Goal: Transaction & Acquisition: Purchase product/service

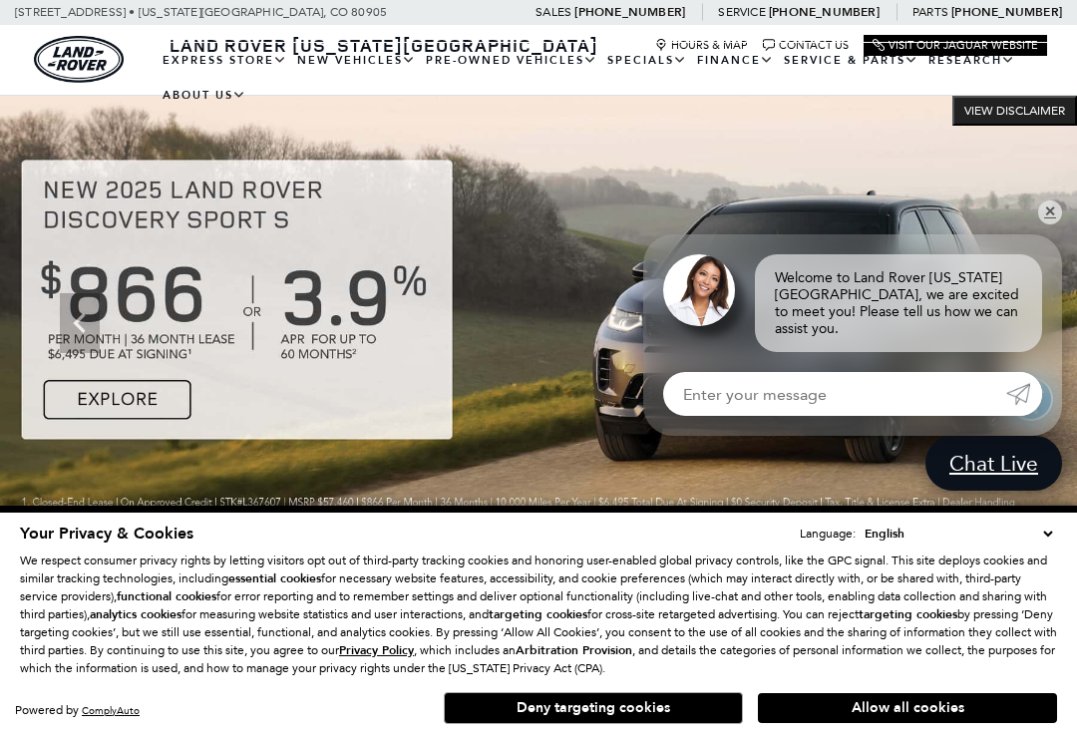
scroll to position [436, 0]
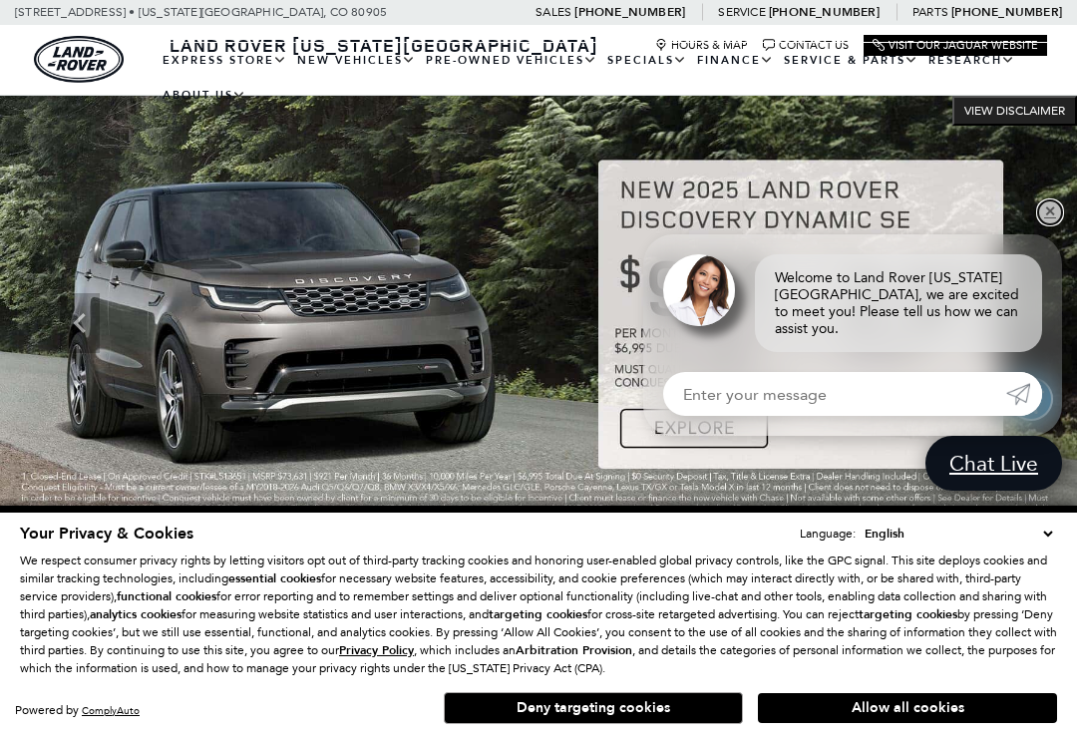
click at [1044, 223] on link "✕" at bounding box center [1050, 213] width 24 height 24
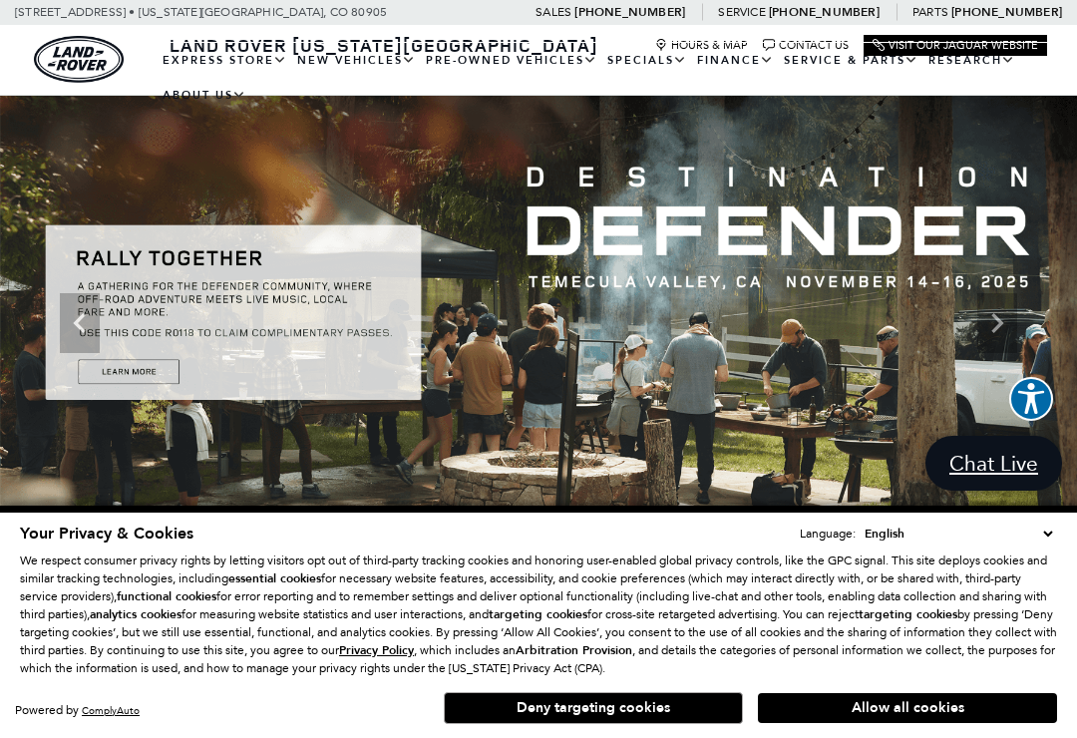
click at [0, 0] on link "Defender 110" at bounding box center [0, 0] width 0 height 0
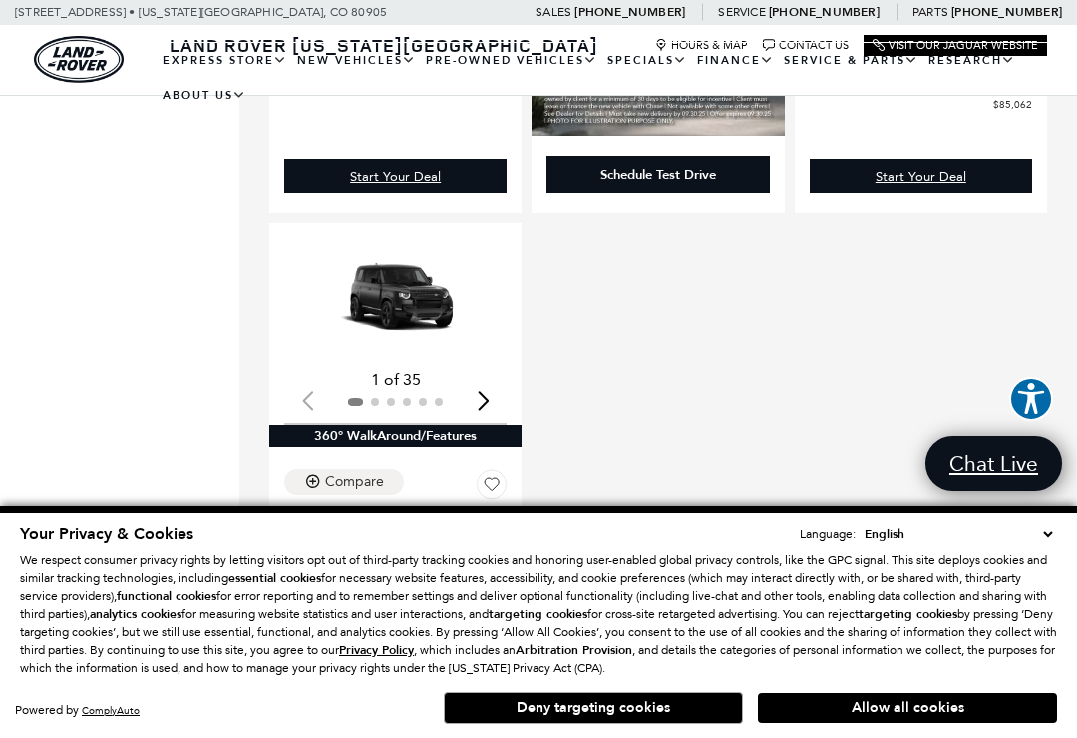
scroll to position [2195, 0]
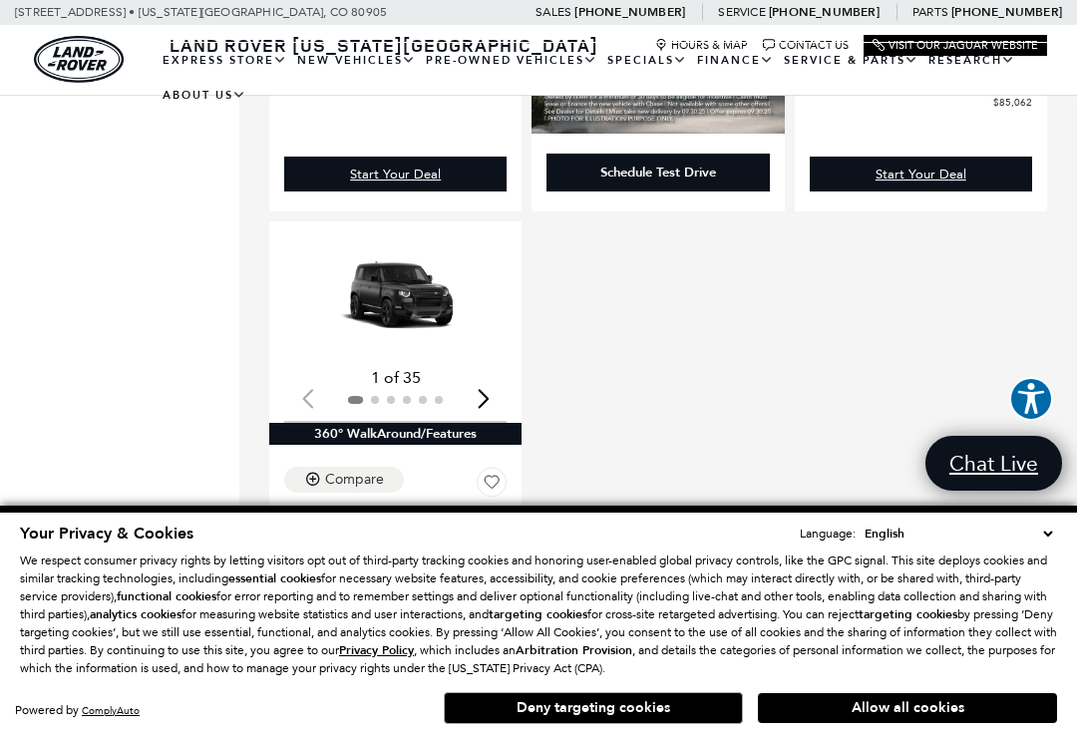
click at [404, 294] on img "1 / 2" at bounding box center [395, 298] width 222 height 125
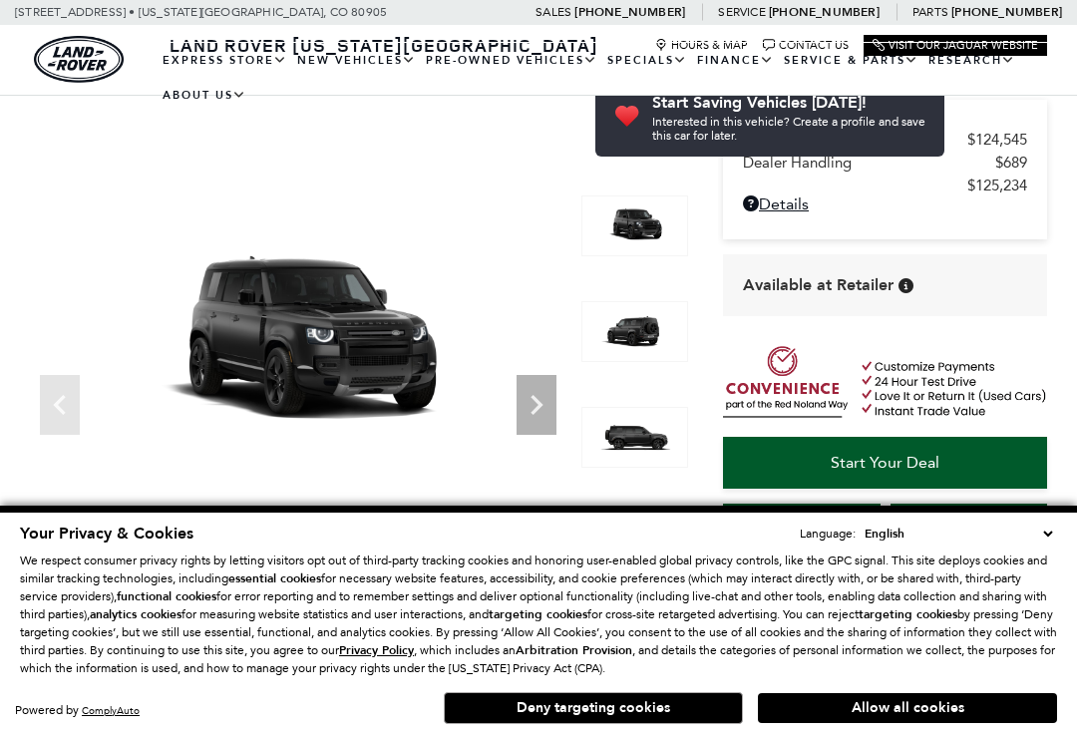
click at [517, 385] on icon "Next" at bounding box center [537, 405] width 40 height 40
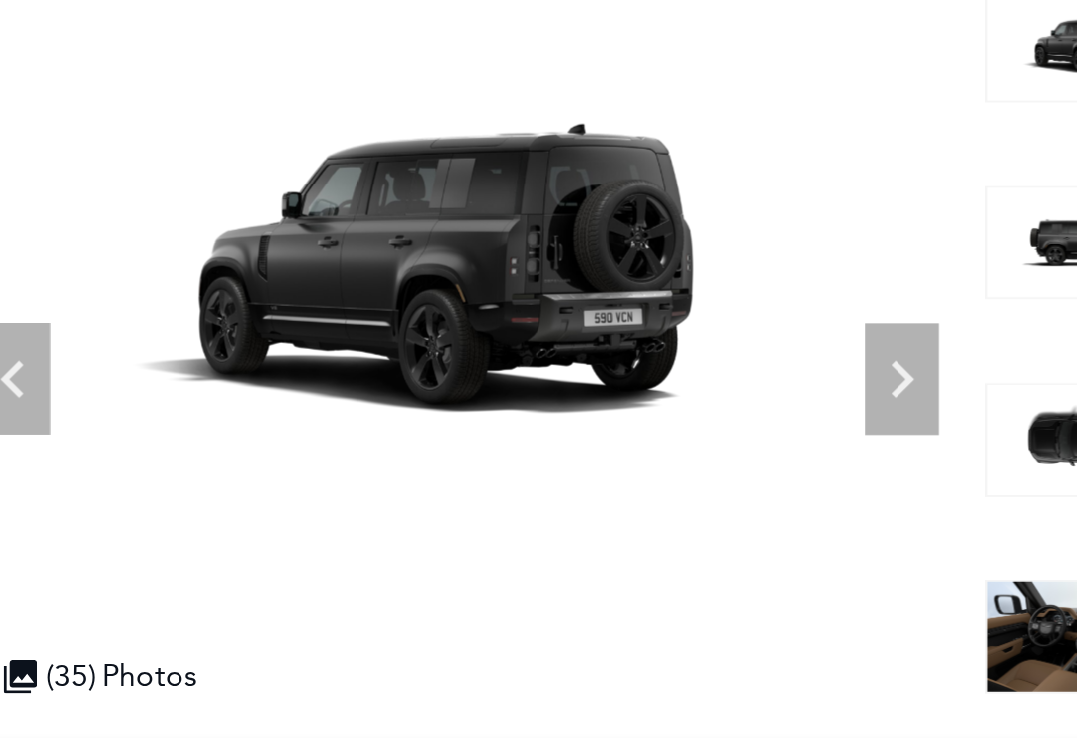
click at [517, 298] on icon "Next" at bounding box center [537, 304] width 40 height 40
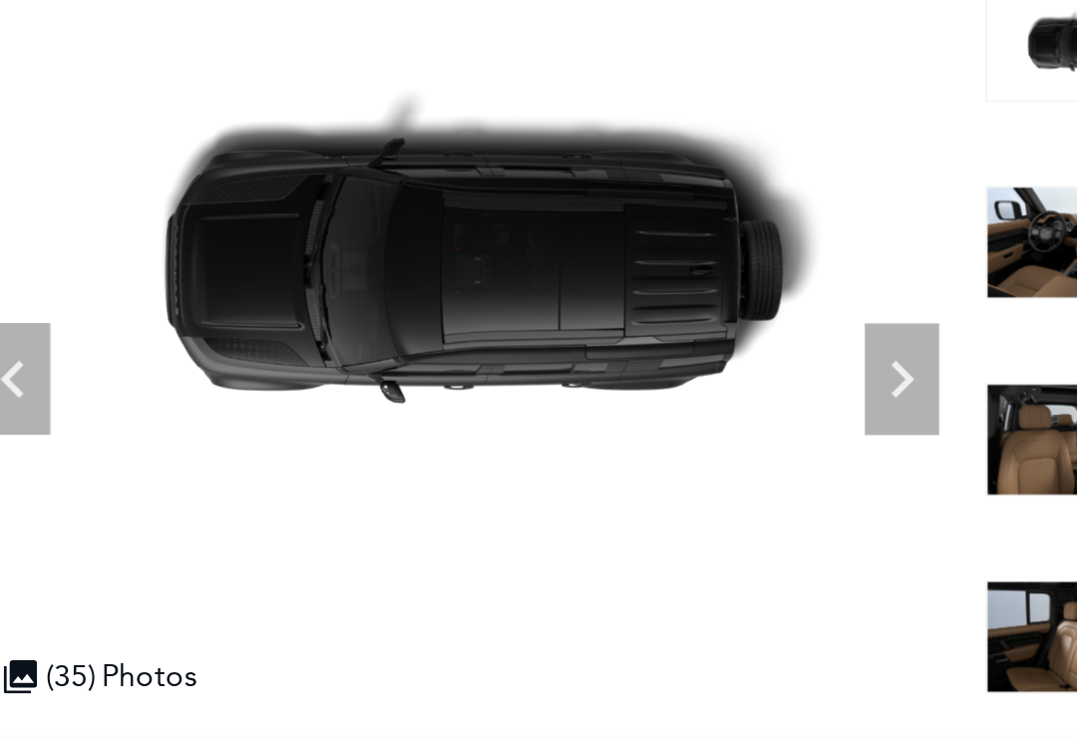
click at [517, 311] on icon "Next" at bounding box center [537, 304] width 40 height 40
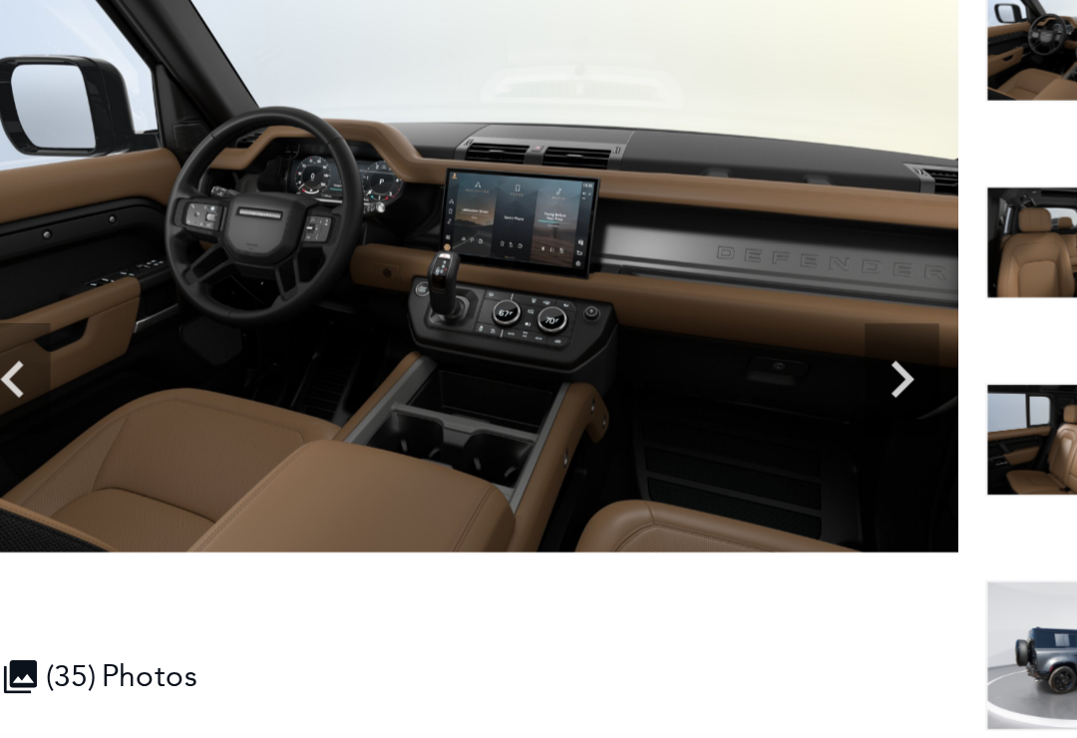
click at [517, 297] on icon "Next" at bounding box center [537, 304] width 40 height 40
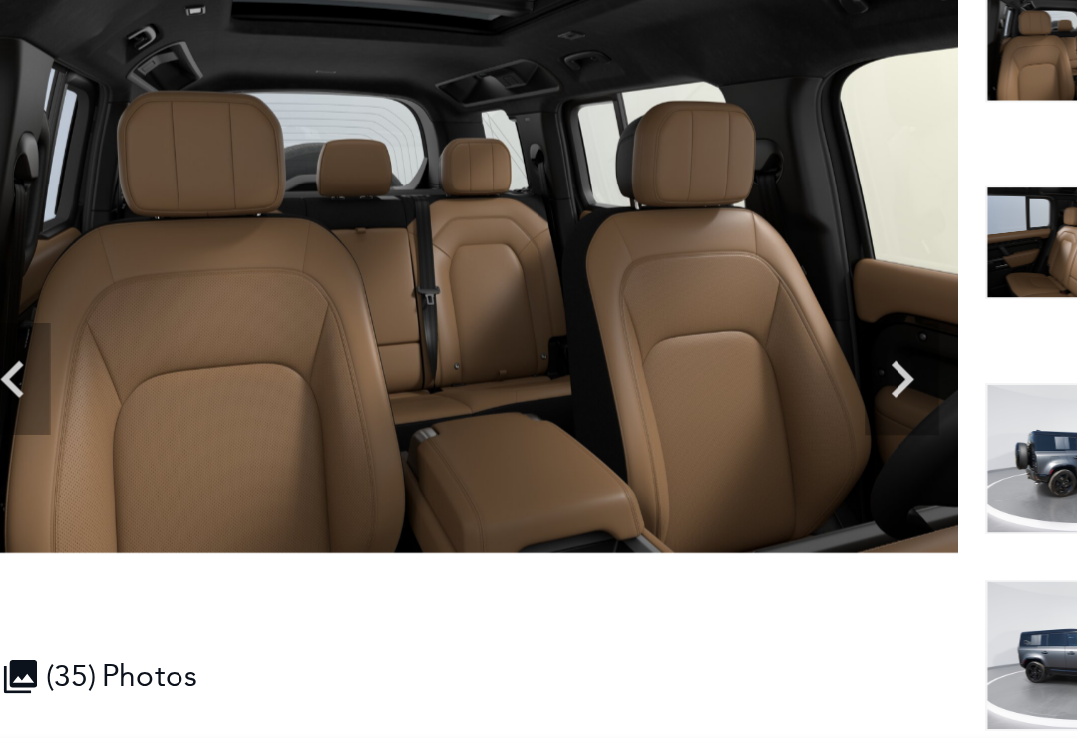
click at [531, 295] on icon "Next" at bounding box center [537, 304] width 12 height 20
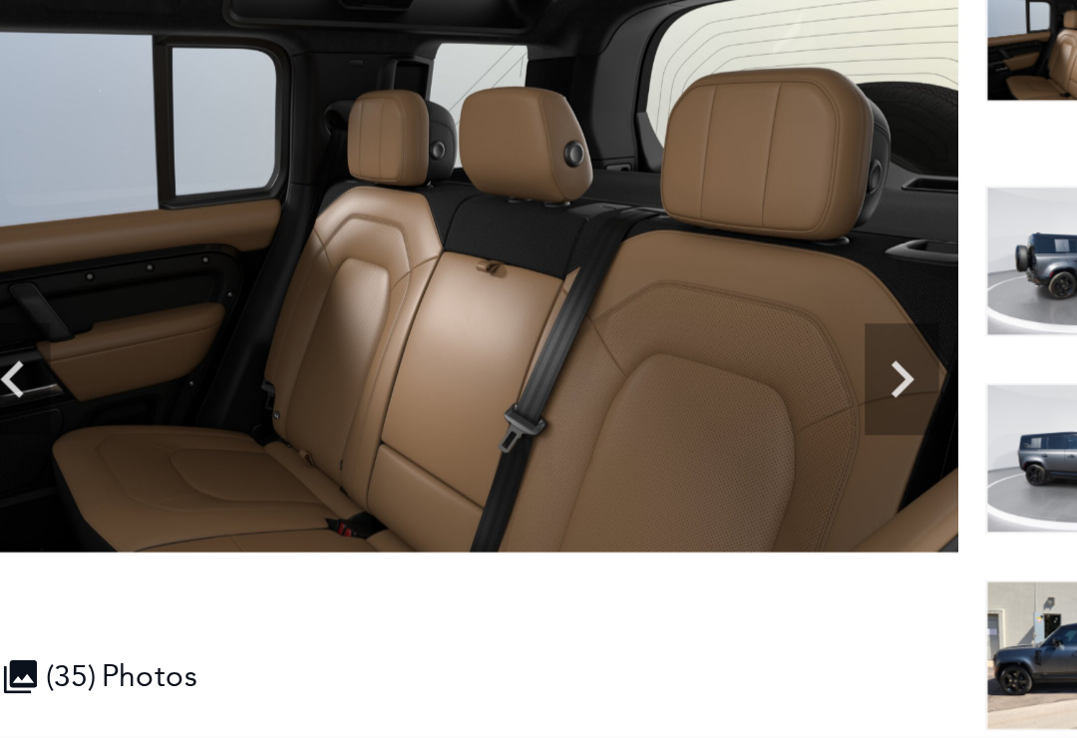
click at [517, 296] on icon "Next" at bounding box center [537, 304] width 40 height 40
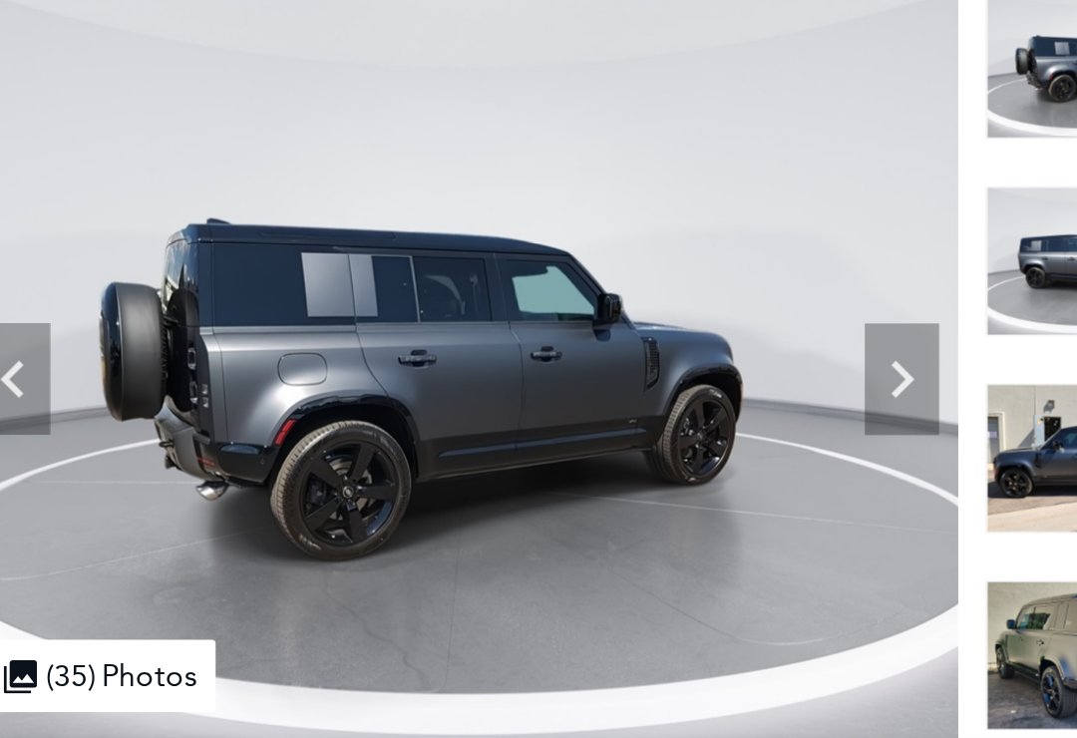
click at [517, 298] on icon "Next" at bounding box center [537, 304] width 40 height 40
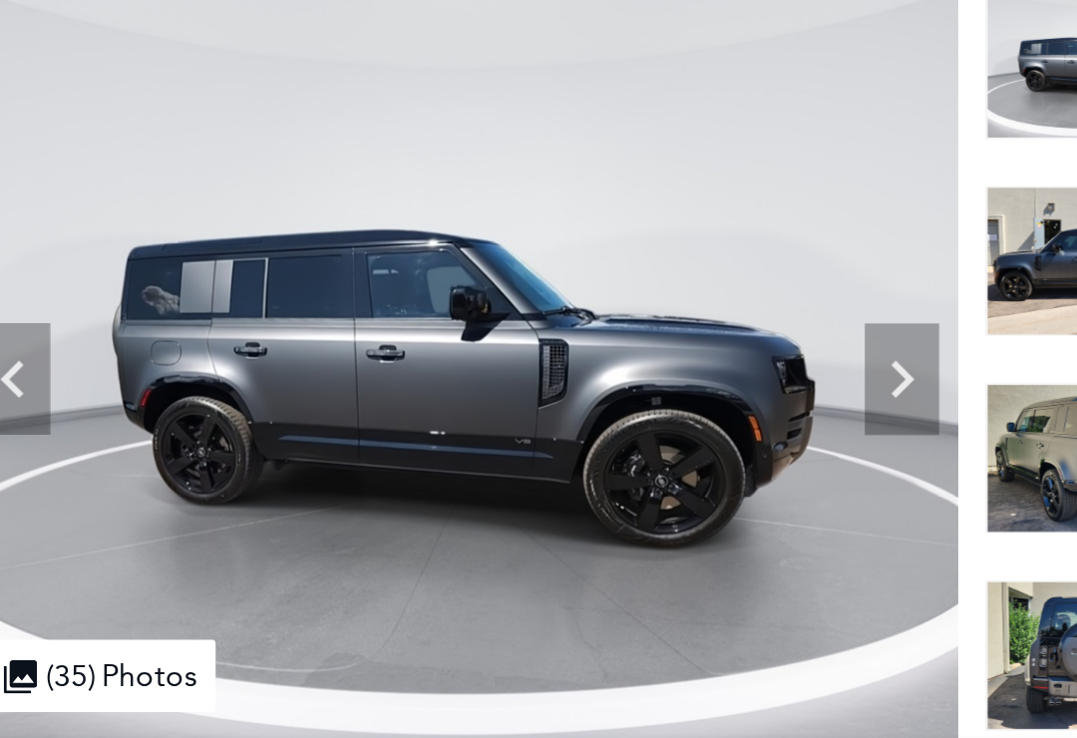
click at [531, 298] on icon "Next" at bounding box center [537, 304] width 12 height 20
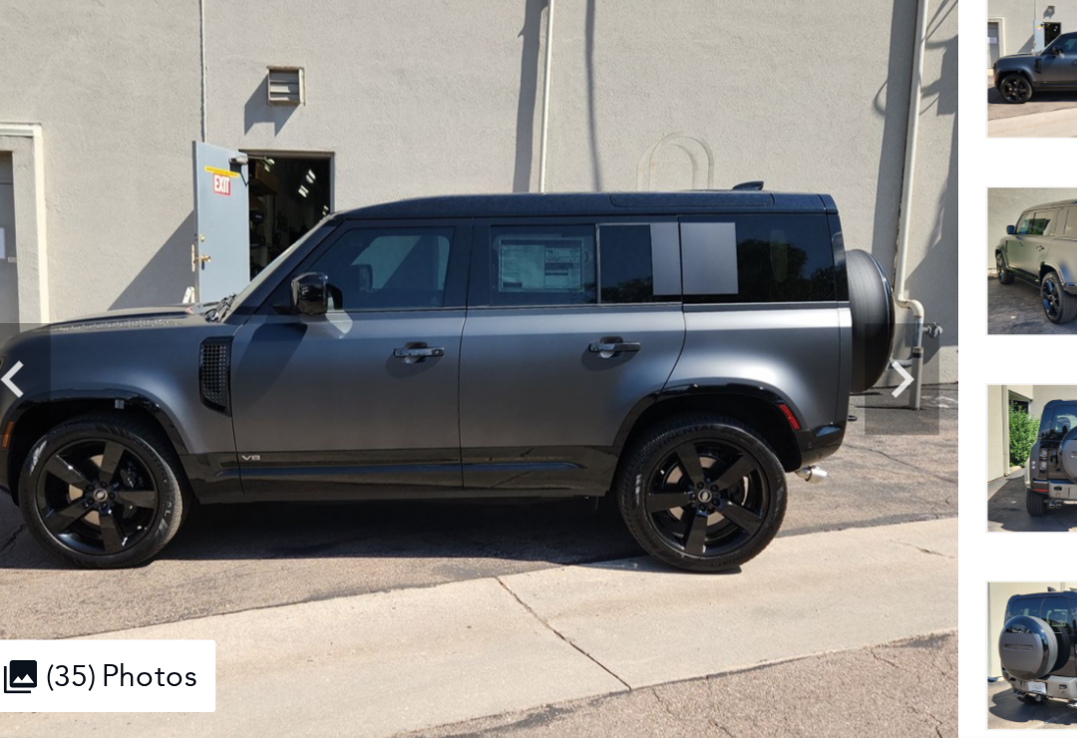
click at [517, 291] on icon "Next" at bounding box center [537, 304] width 40 height 40
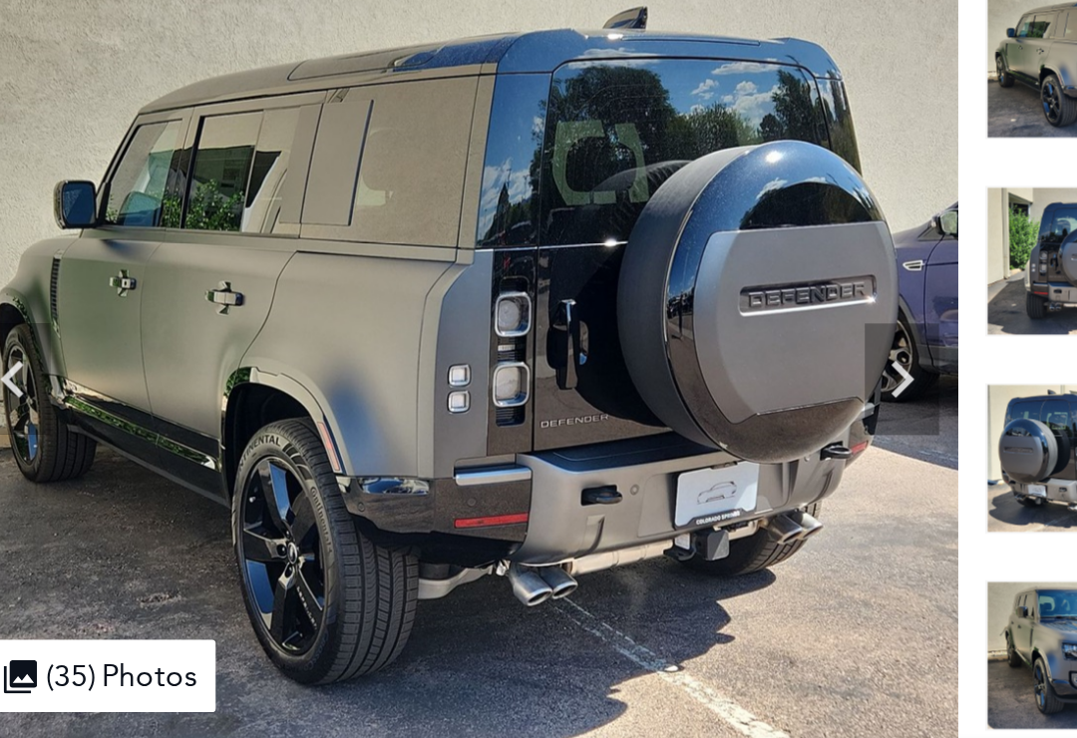
click at [531, 304] on icon "Next" at bounding box center [537, 304] width 12 height 20
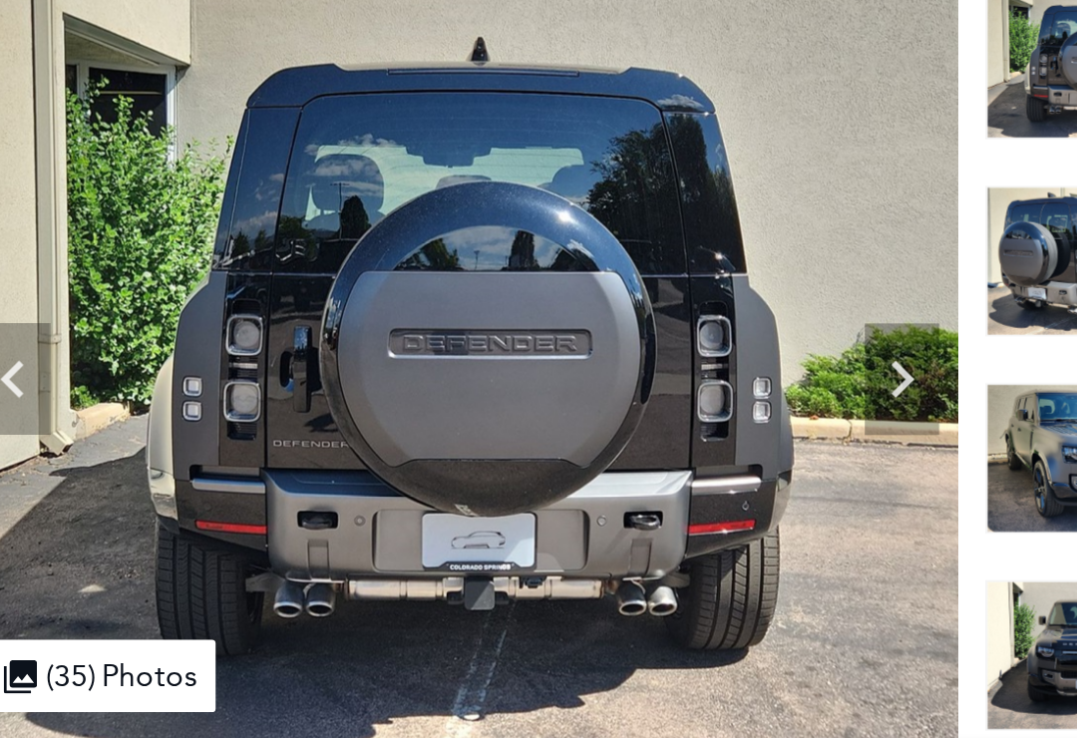
click at [517, 294] on icon "Next" at bounding box center [537, 304] width 40 height 40
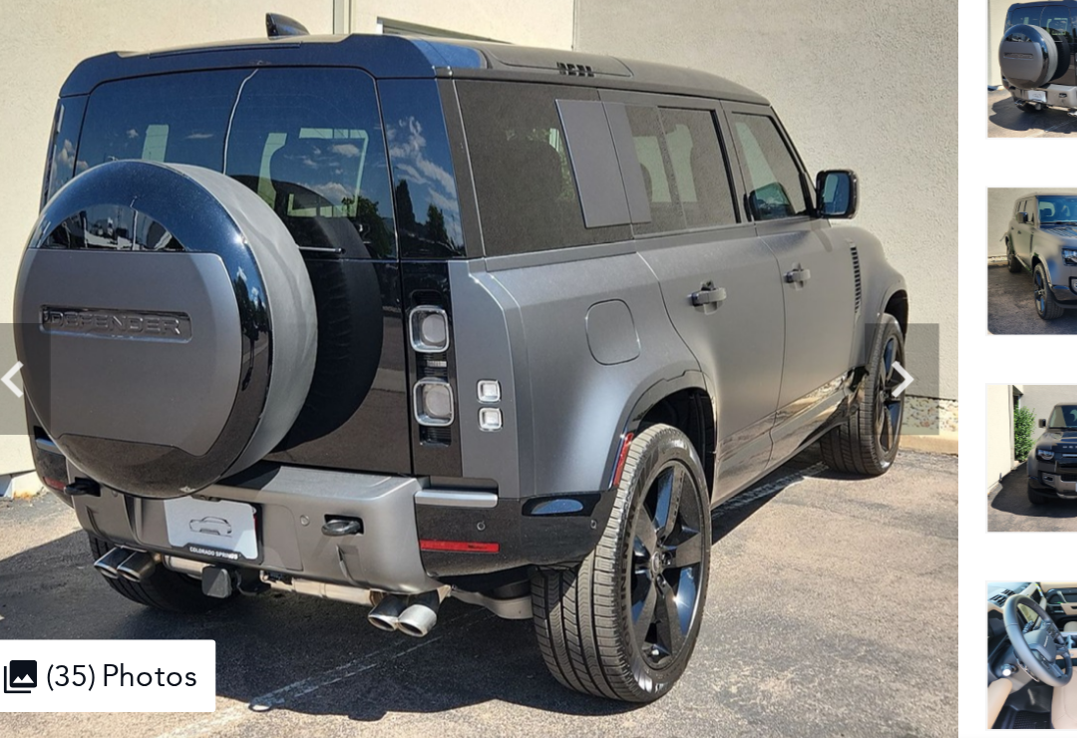
click at [517, 304] on icon "Next" at bounding box center [537, 304] width 40 height 40
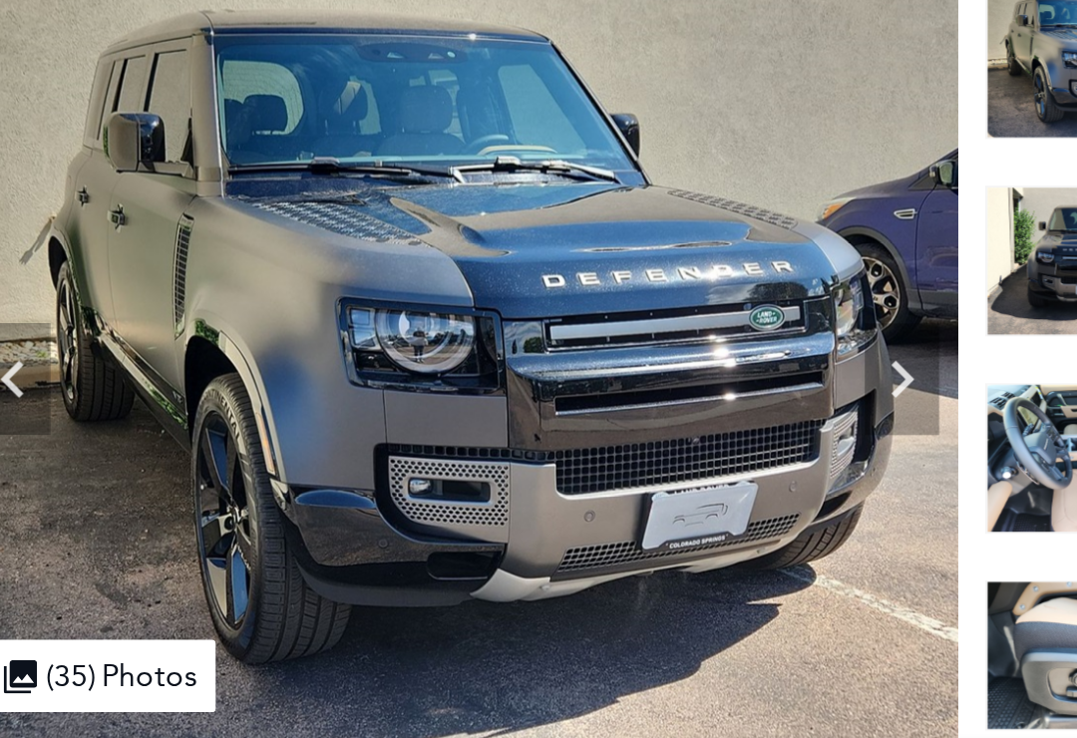
click at [517, 296] on icon "Next" at bounding box center [537, 304] width 40 height 40
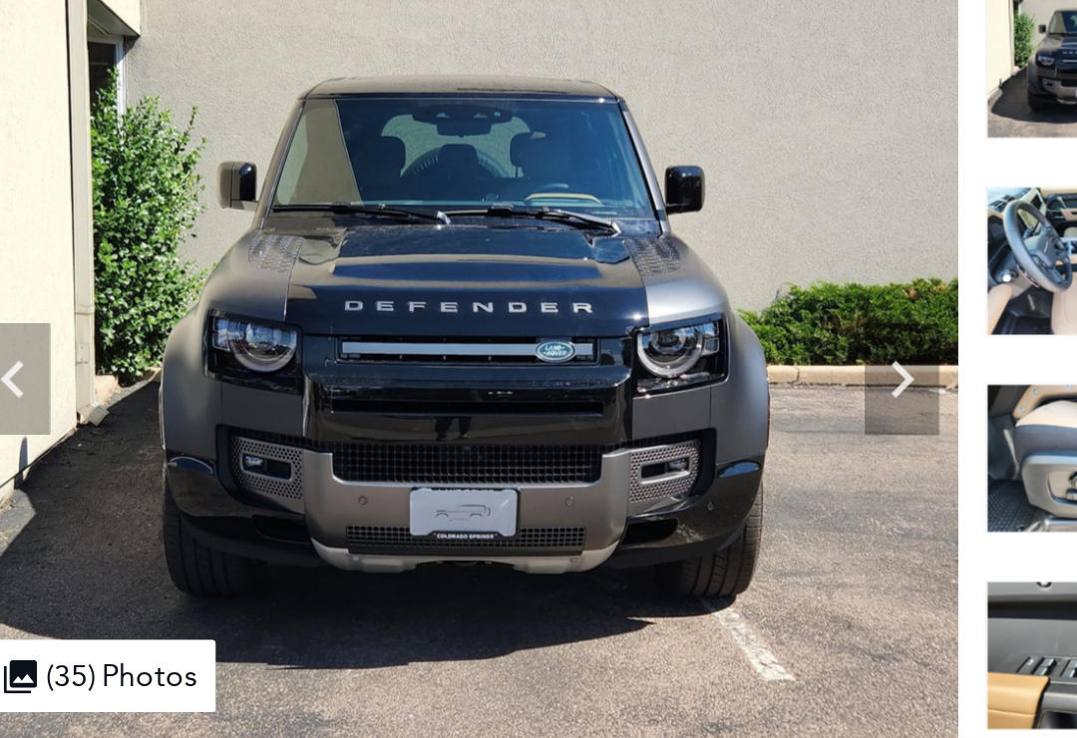
click at [531, 301] on icon "Next" at bounding box center [537, 304] width 12 height 20
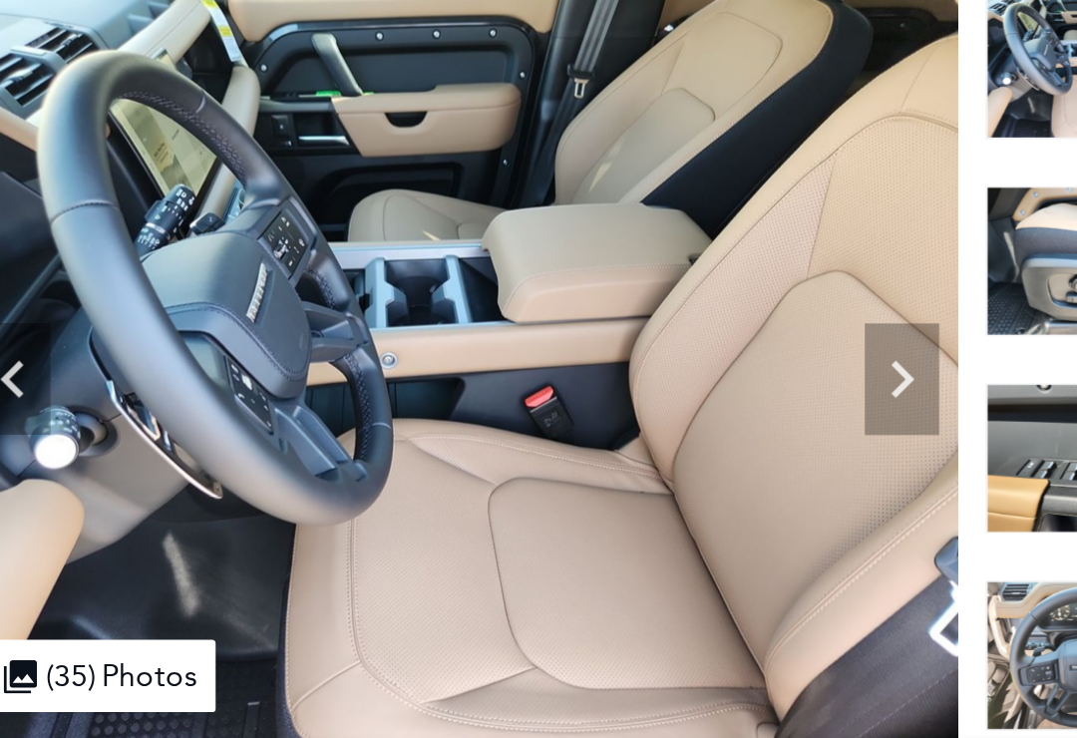
click at [517, 297] on icon "Next" at bounding box center [537, 304] width 40 height 40
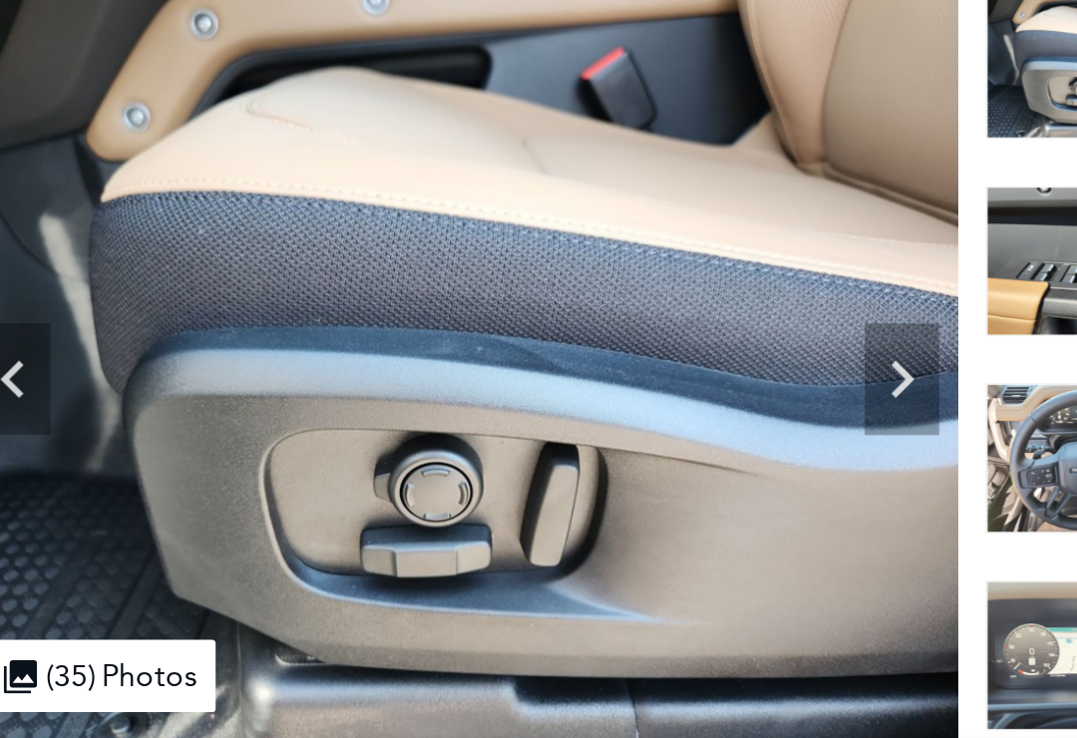
click at [517, 291] on icon "Next" at bounding box center [537, 304] width 40 height 40
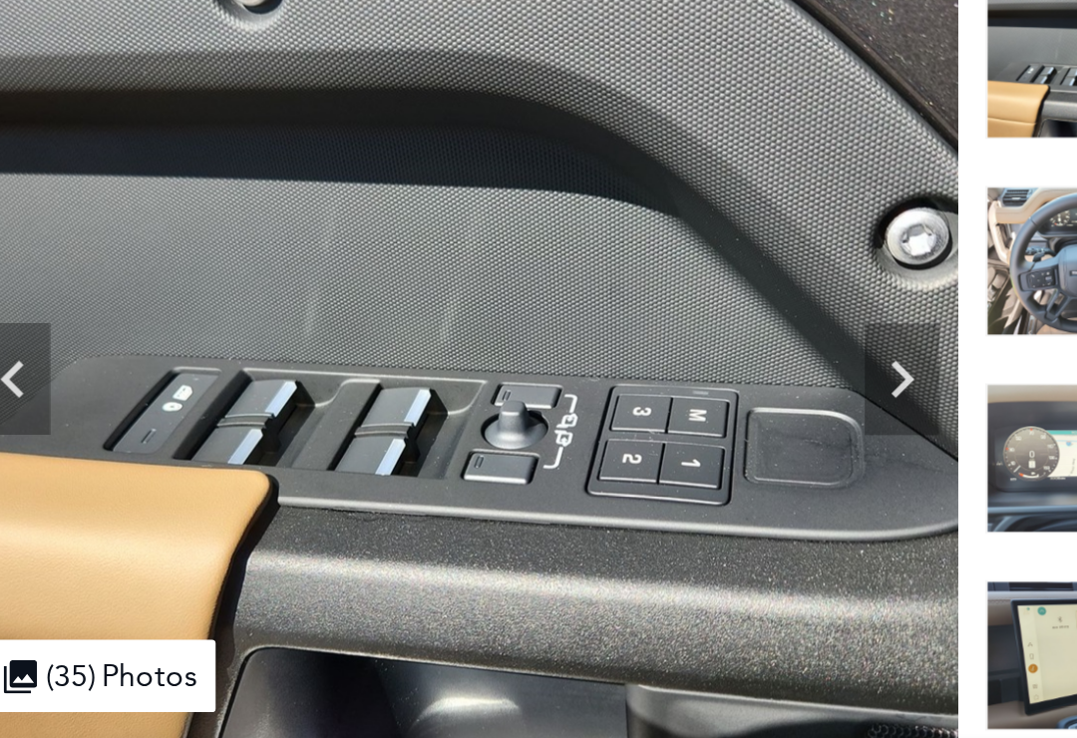
click at [531, 301] on icon "Next" at bounding box center [537, 304] width 12 height 20
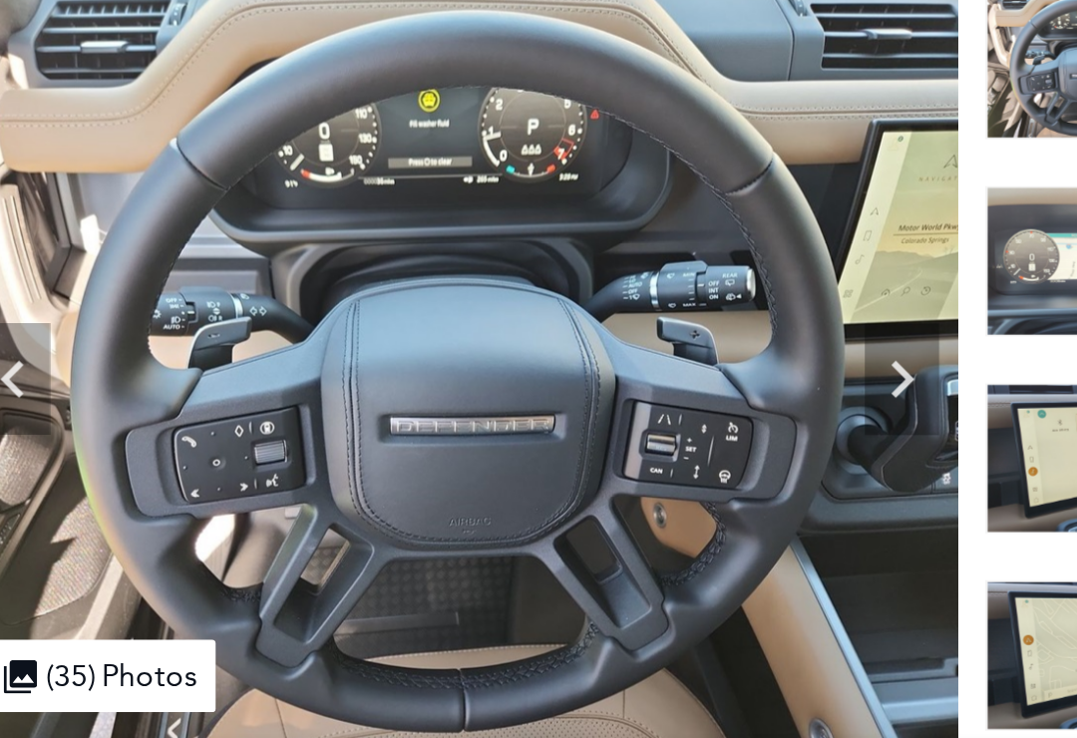
click at [517, 290] on icon "Next" at bounding box center [537, 304] width 40 height 40
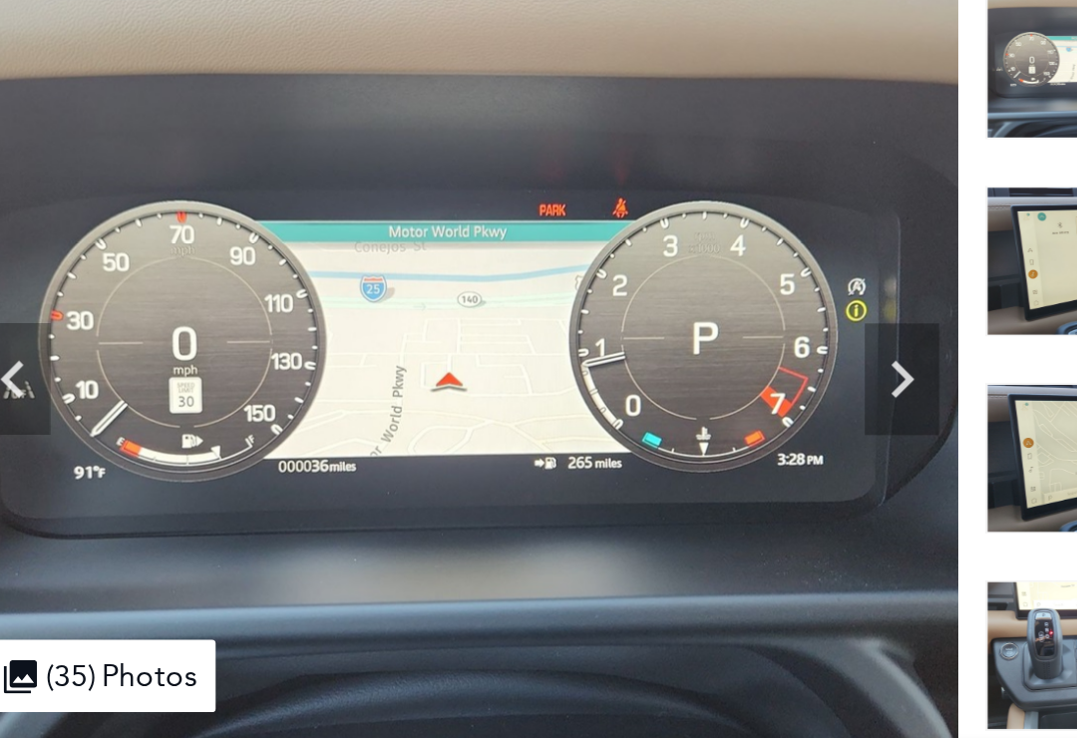
click at [517, 302] on icon "Next" at bounding box center [537, 304] width 40 height 40
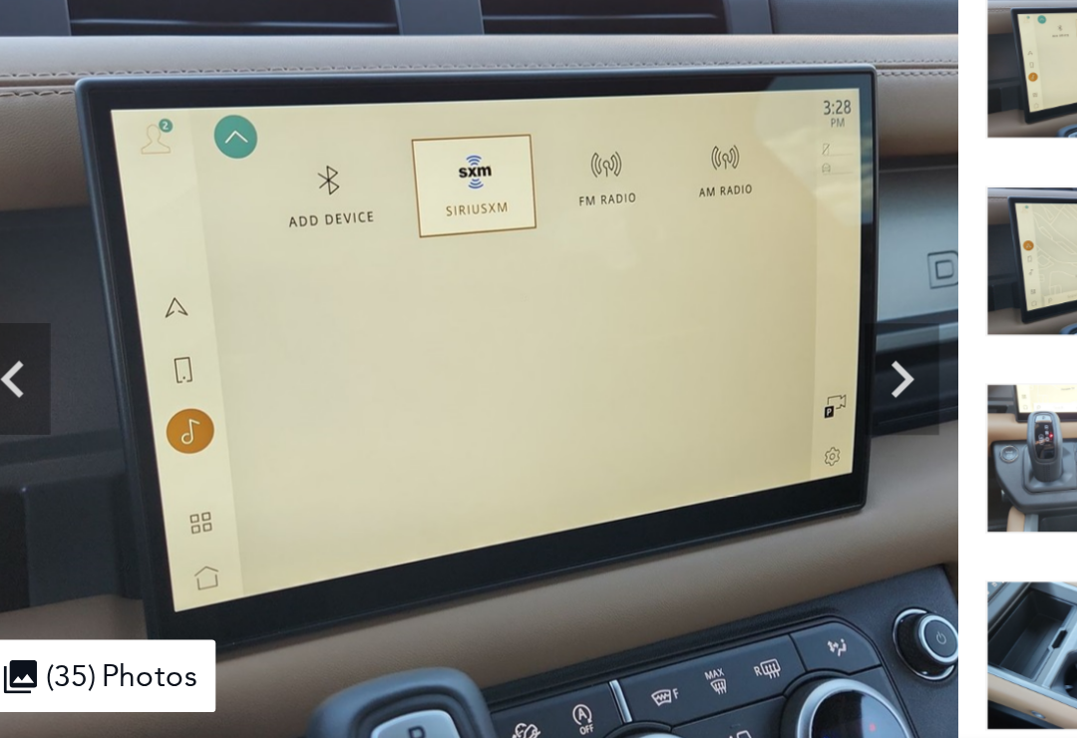
click at [531, 304] on icon "Next" at bounding box center [537, 304] width 12 height 20
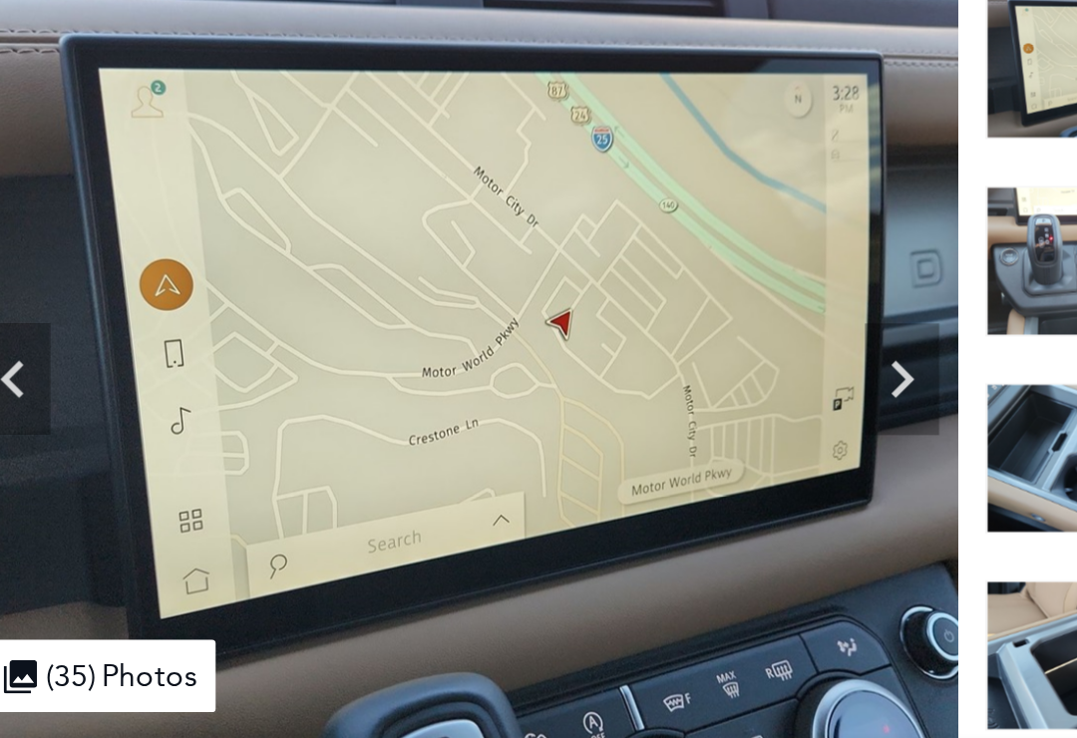
click at [517, 293] on icon "Next" at bounding box center [537, 304] width 40 height 40
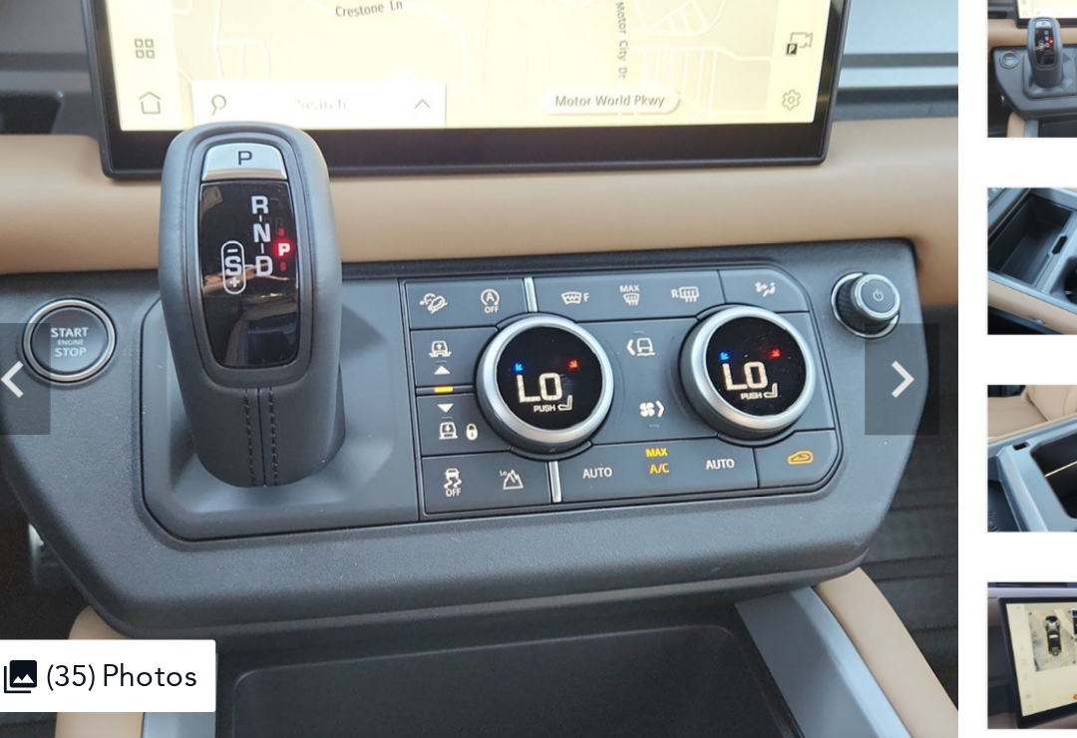
click at [517, 303] on icon "Next" at bounding box center [537, 304] width 40 height 40
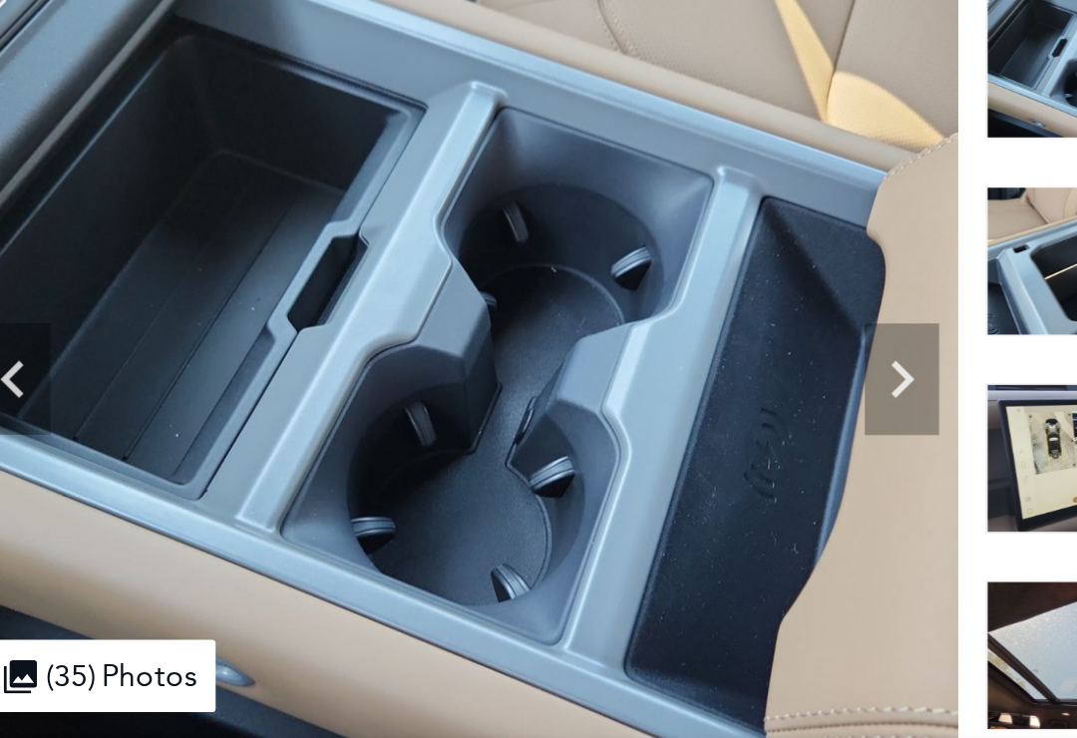
click at [531, 298] on icon "Next" at bounding box center [537, 304] width 12 height 20
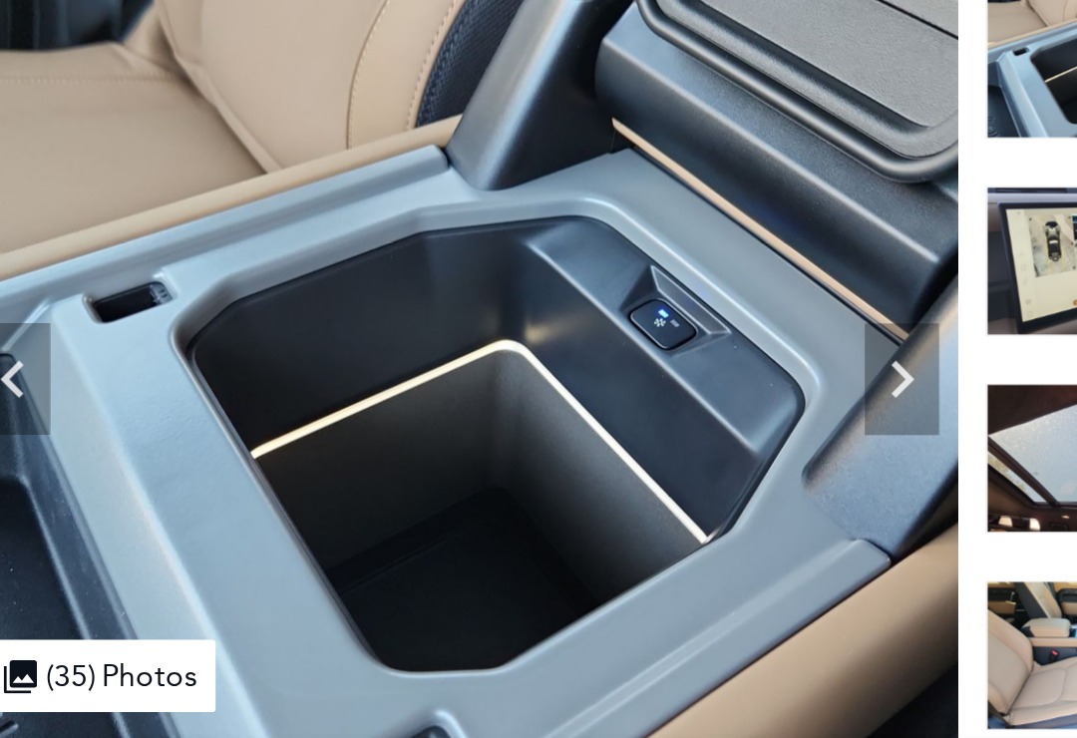
click at [517, 299] on icon "Next" at bounding box center [537, 304] width 40 height 40
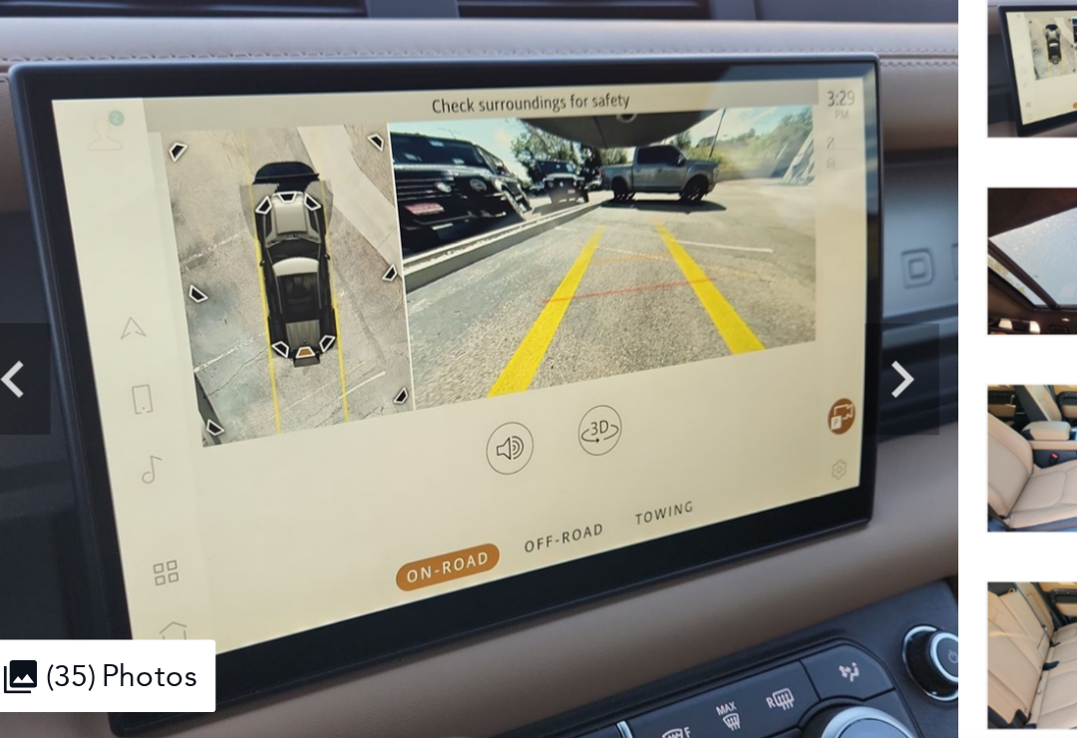
click at [531, 301] on icon "Next" at bounding box center [537, 304] width 12 height 20
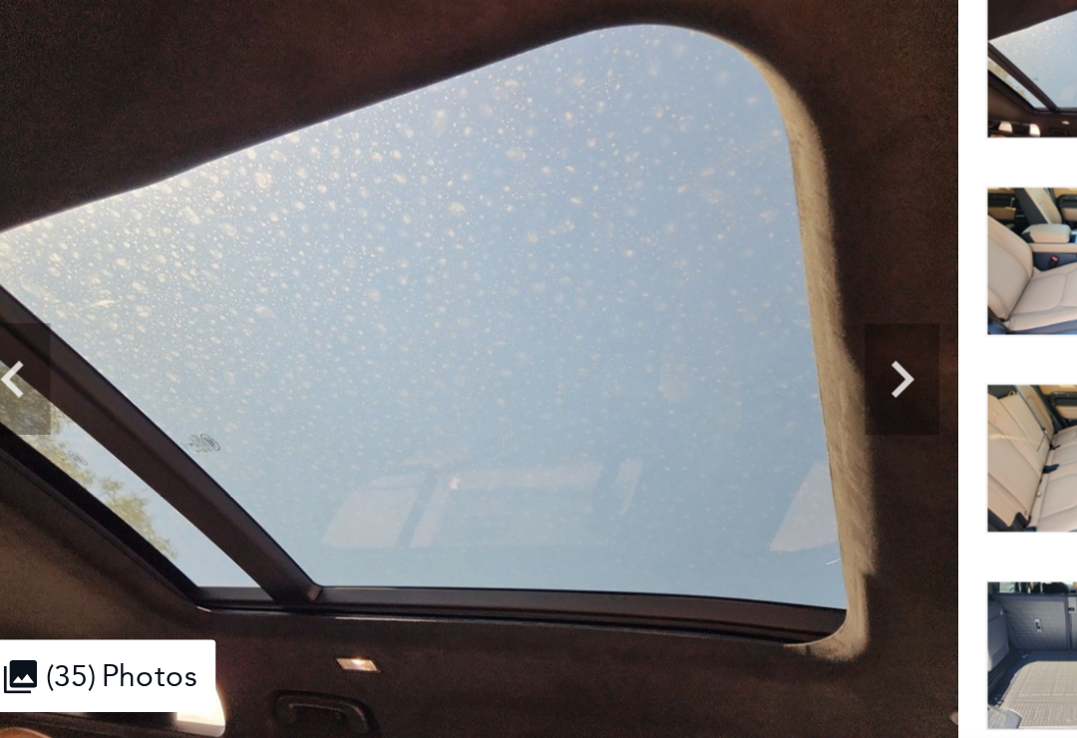
click at [517, 304] on icon "Next" at bounding box center [537, 304] width 40 height 40
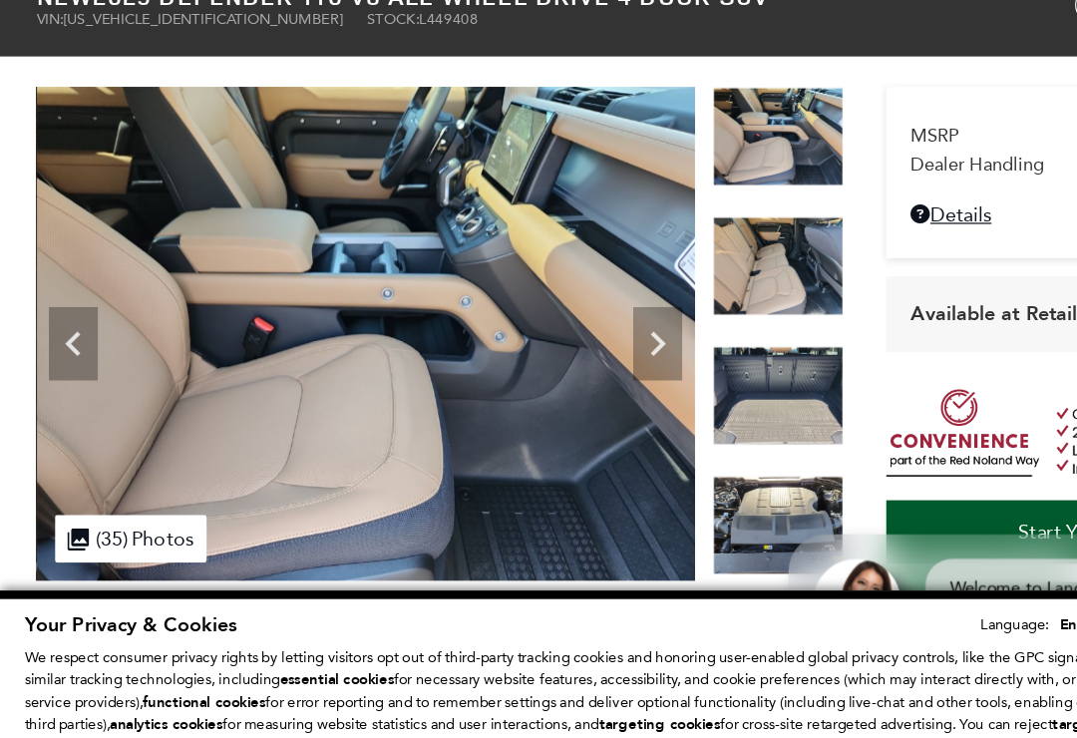
click at [538, 324] on icon "Next" at bounding box center [537, 304] width 40 height 40
click at [497, 275] on img at bounding box center [299, 296] width 538 height 403
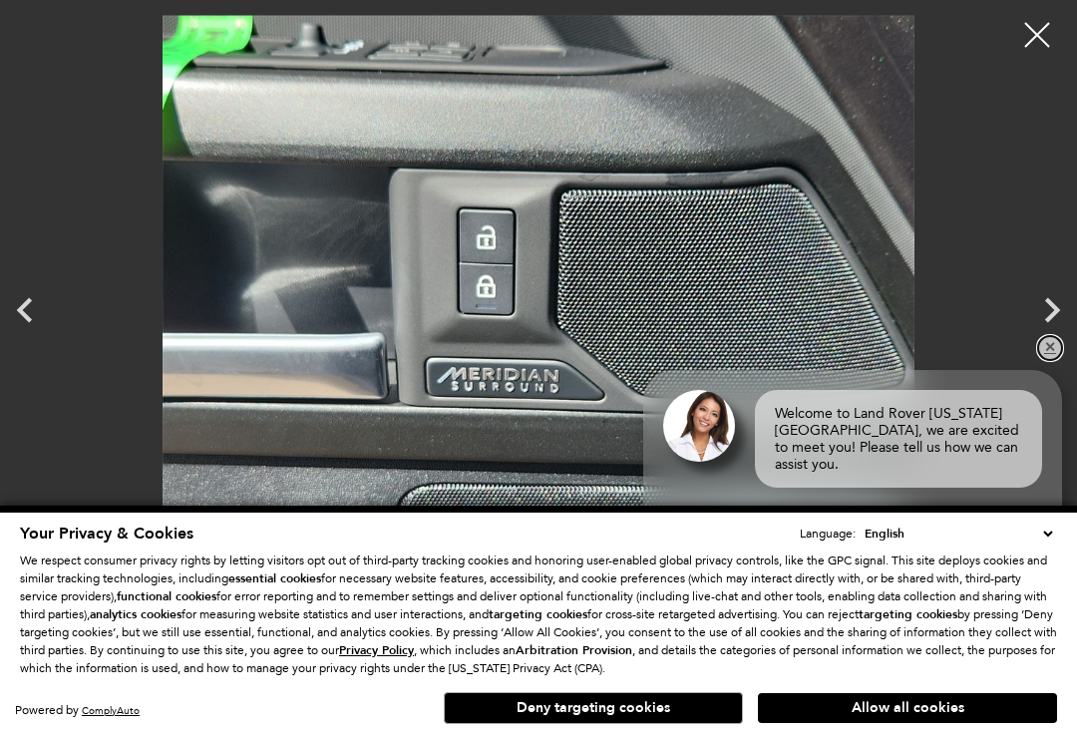
click at [1049, 360] on link "✕" at bounding box center [1050, 348] width 24 height 24
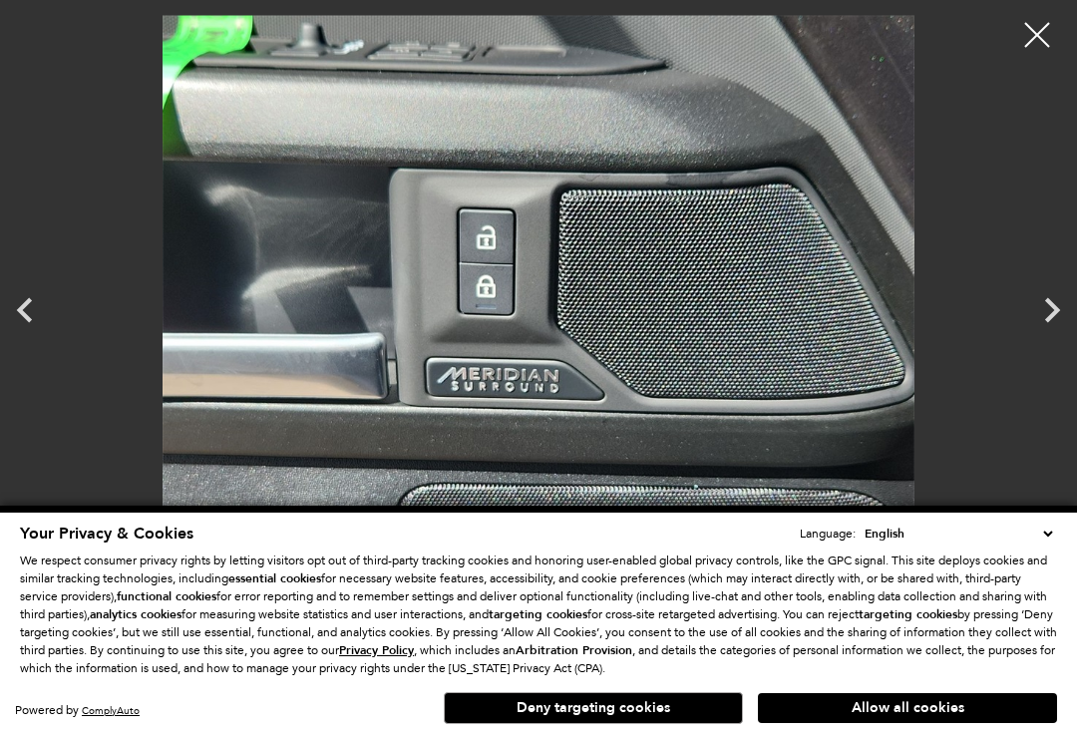
click at [1051, 311] on icon "Next" at bounding box center [1052, 310] width 50 height 50
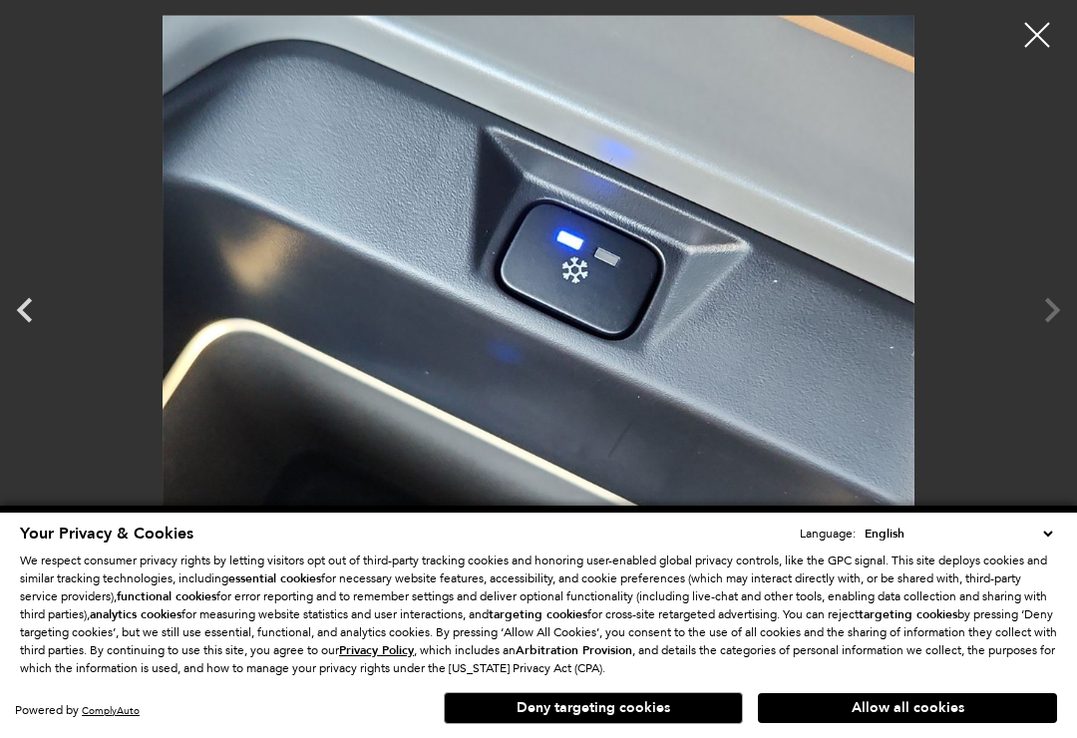
click at [1025, 329] on img at bounding box center [539, 297] width 978 height 564
click at [1052, 314] on div at bounding box center [538, 297] width 1077 height 564
click at [1040, 45] on div at bounding box center [1037, 35] width 50 height 50
